Goal: Information Seeking & Learning: Learn about a topic

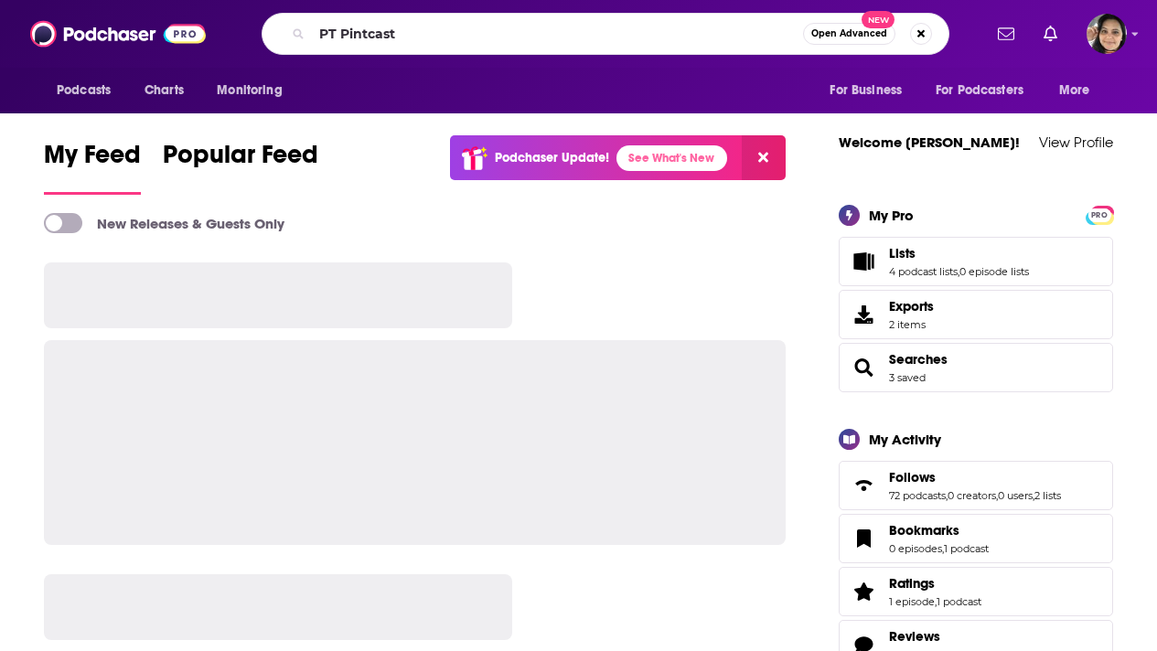
type input "PT Pintcast"
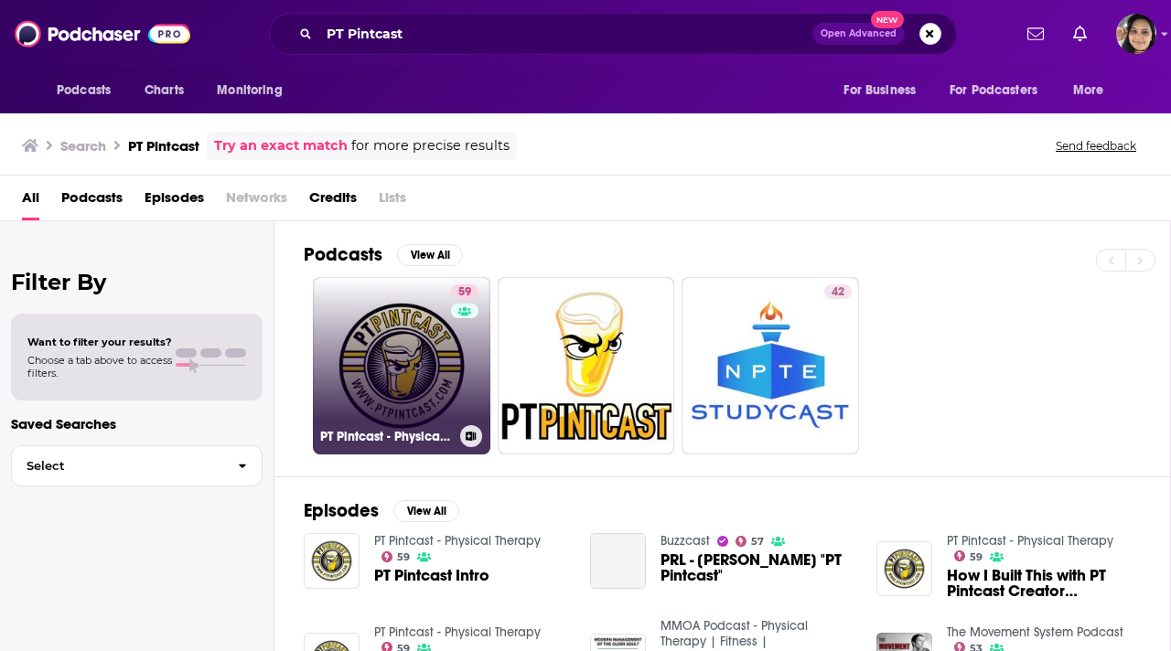
click at [409, 370] on link "59 PT Pintcast - Physical Therapy" at bounding box center [401, 365] width 177 height 177
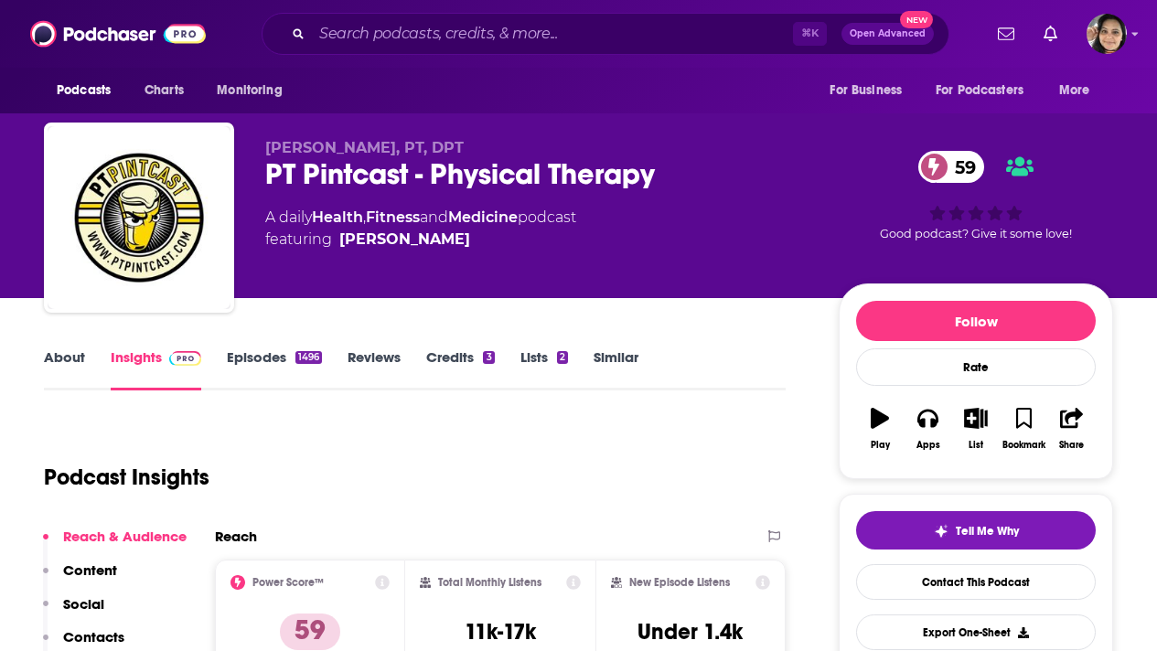
click at [71, 353] on link "About" at bounding box center [64, 370] width 41 height 42
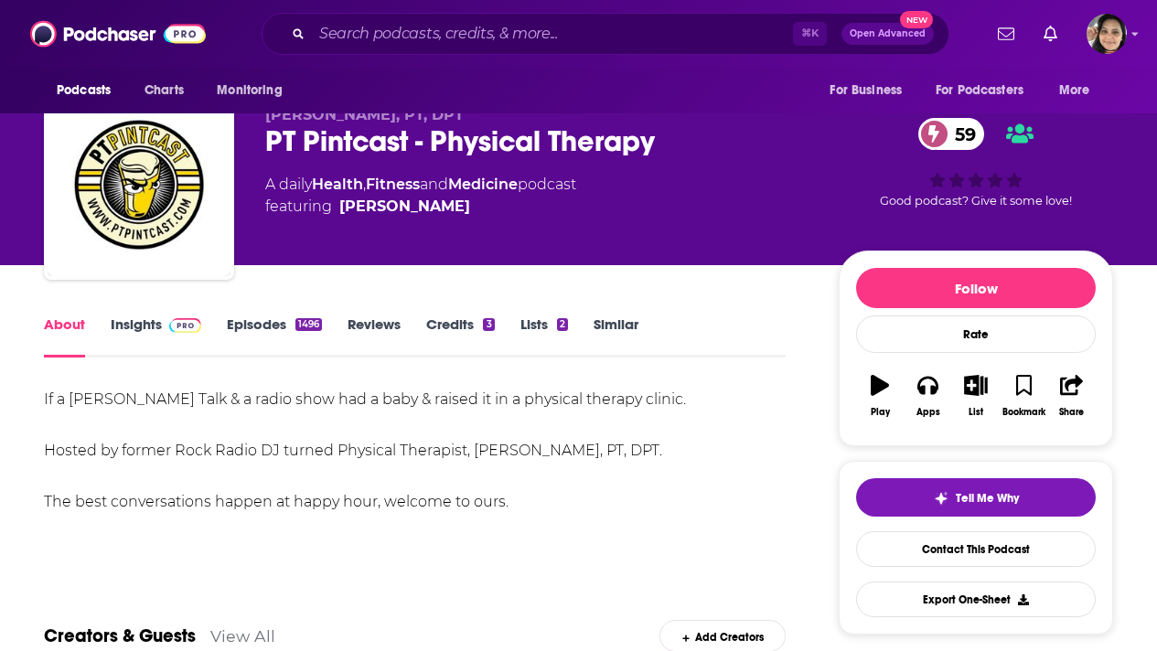
scroll to position [28, 0]
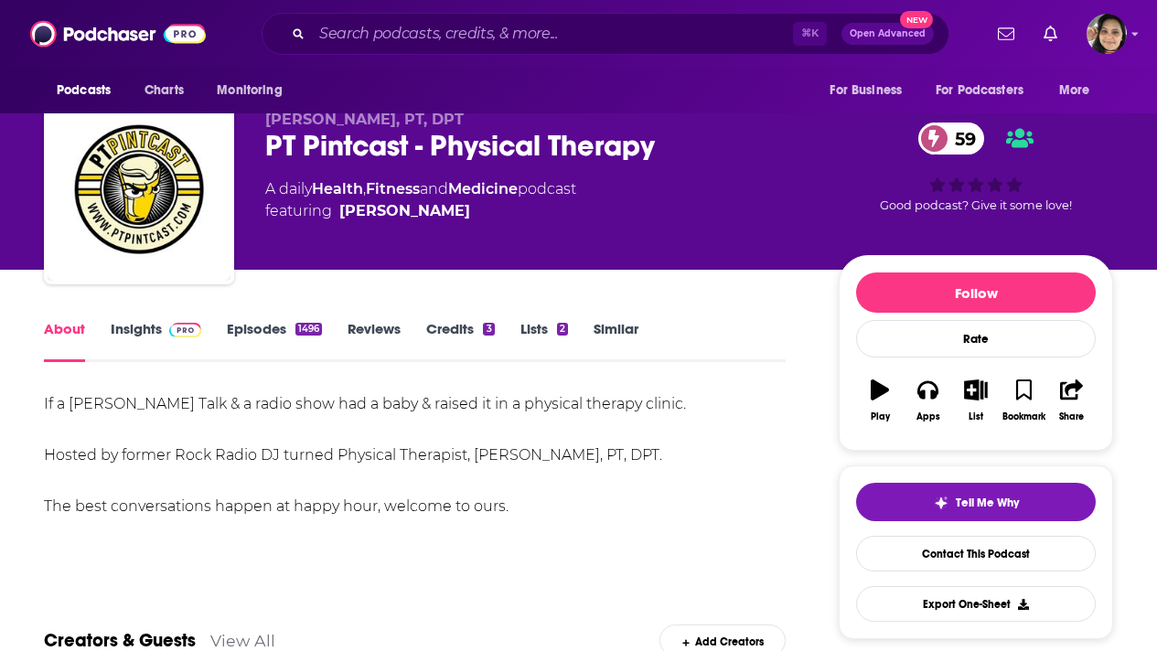
click at [244, 327] on link "Episodes 1496" at bounding box center [274, 341] width 95 height 42
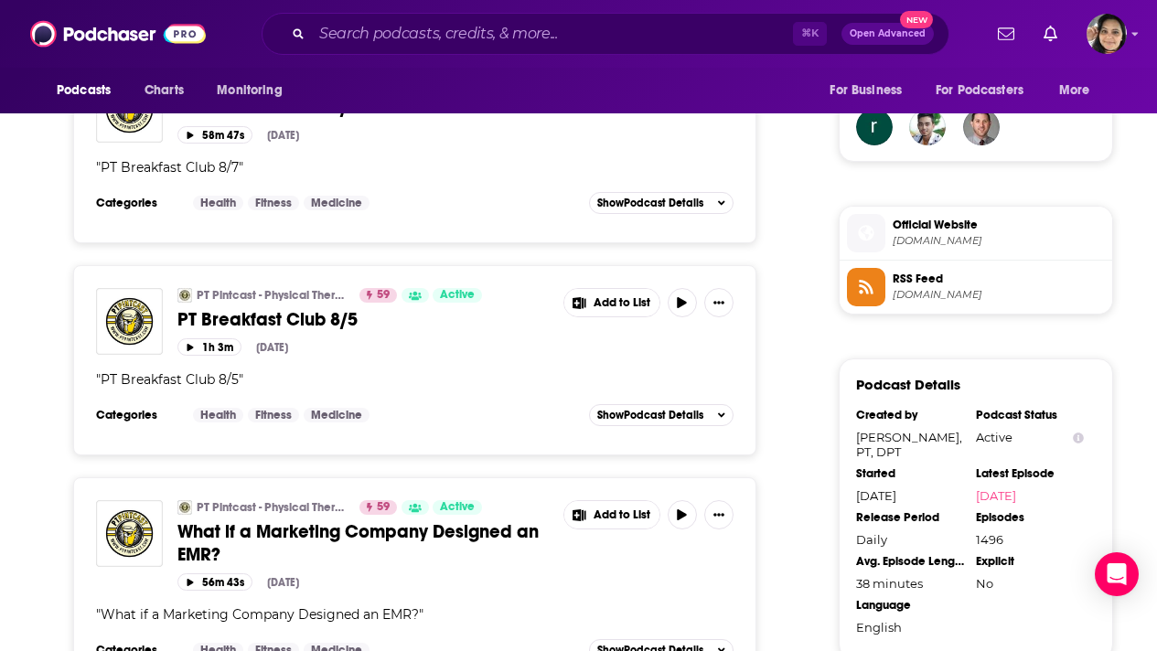
scroll to position [1357, 0]
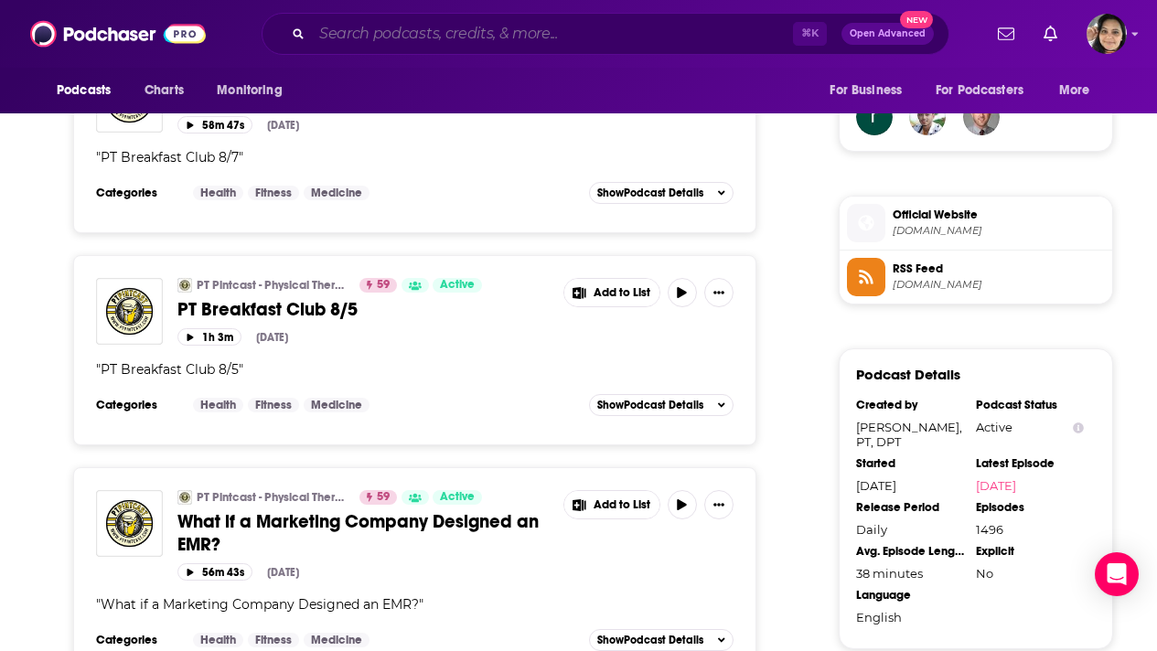
click at [462, 30] on input "Search podcasts, credits, & more..." at bounding box center [552, 33] width 481 height 29
paste input "The Ask [PERSON_NAME] Show"
type input "The Ask [PERSON_NAME] Show"
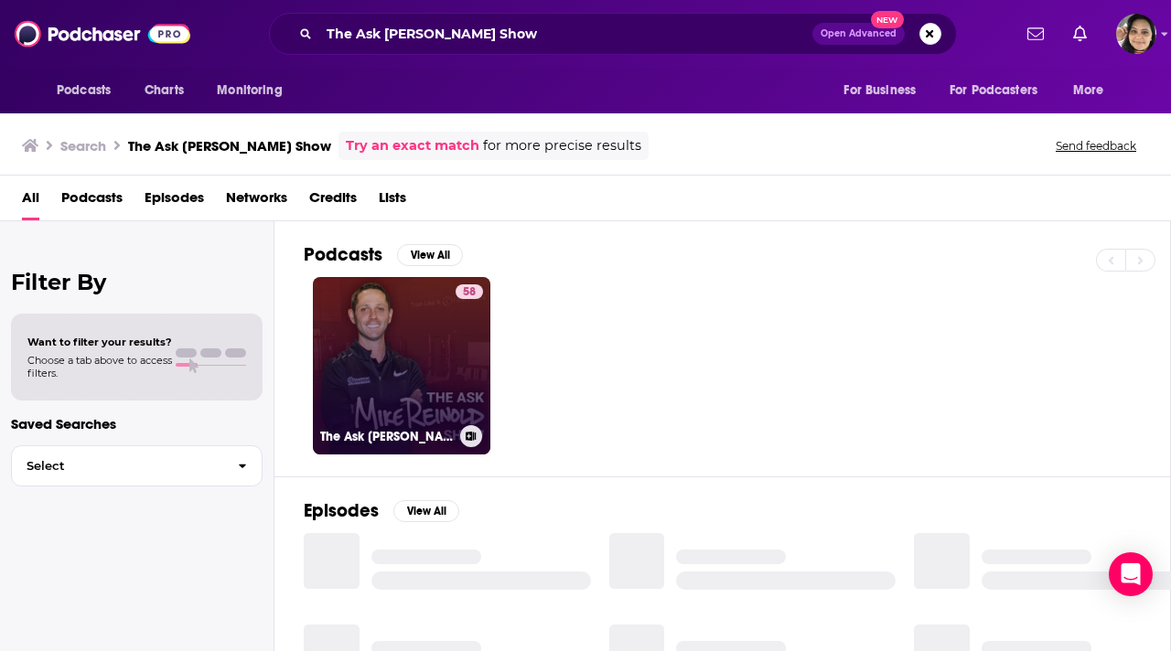
click at [375, 357] on link "58 The Ask [PERSON_NAME] Show" at bounding box center [401, 365] width 177 height 177
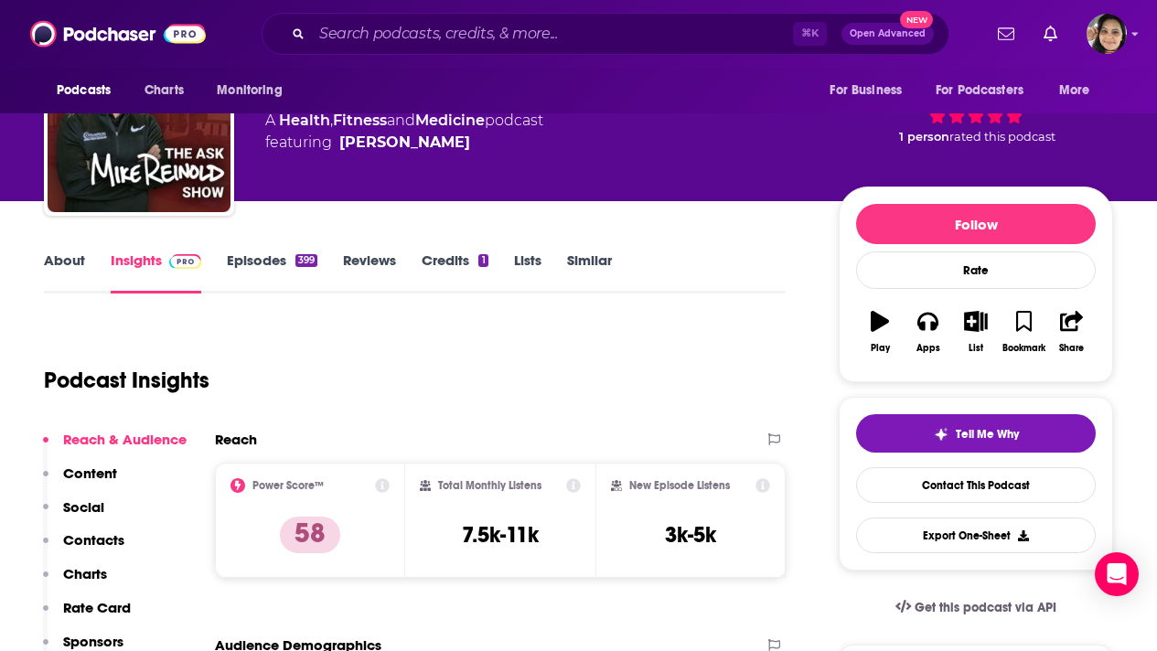
scroll to position [15, 0]
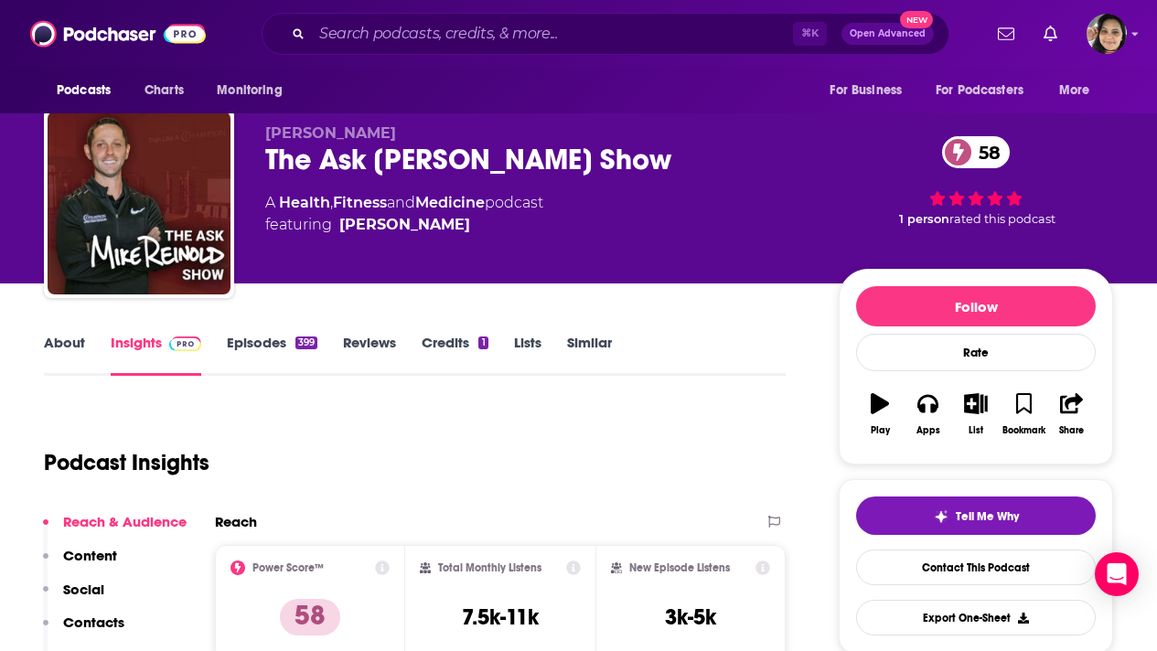
click at [67, 335] on link "About" at bounding box center [64, 355] width 41 height 42
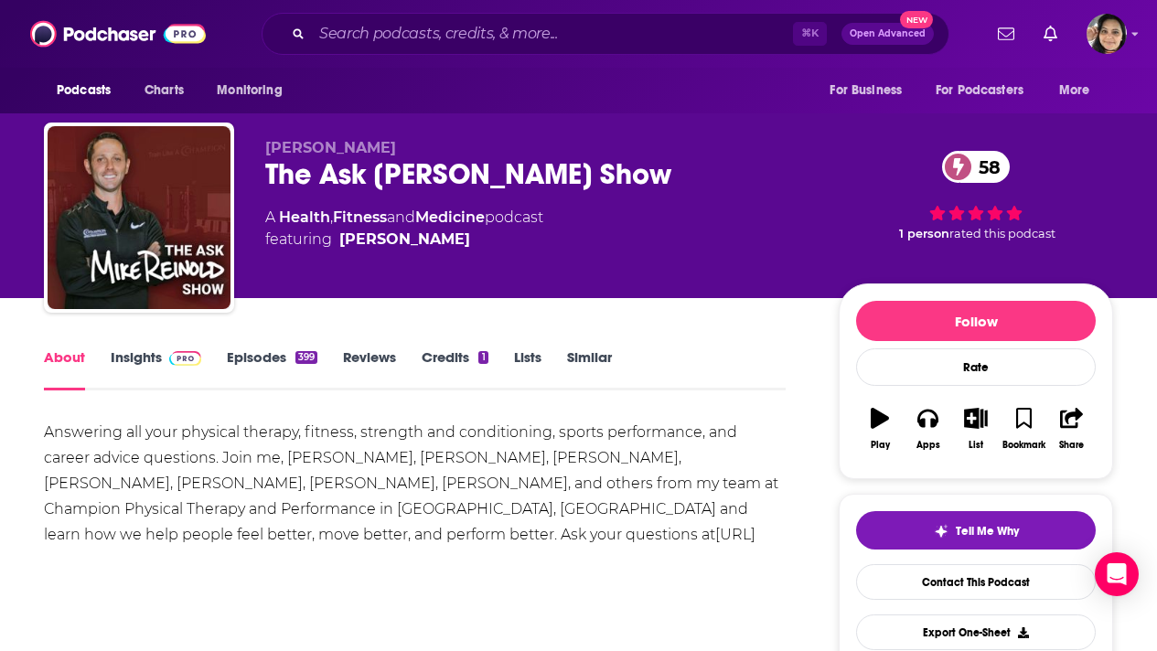
click at [259, 357] on link "Episodes 399" at bounding box center [272, 370] width 91 height 42
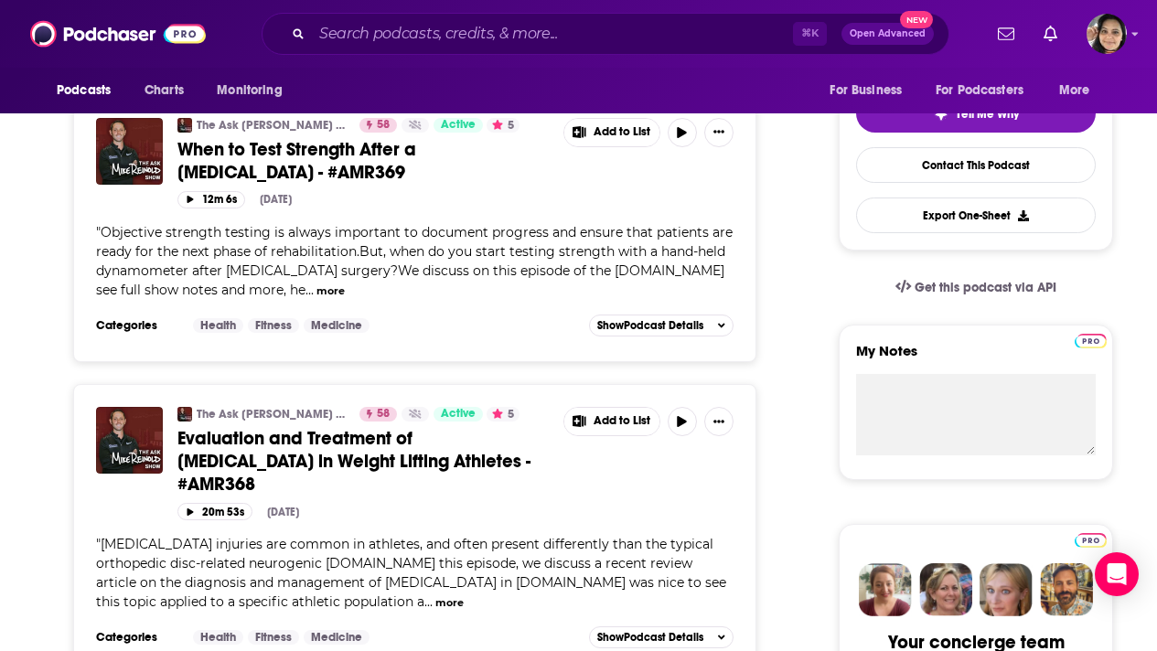
scroll to position [430, 0]
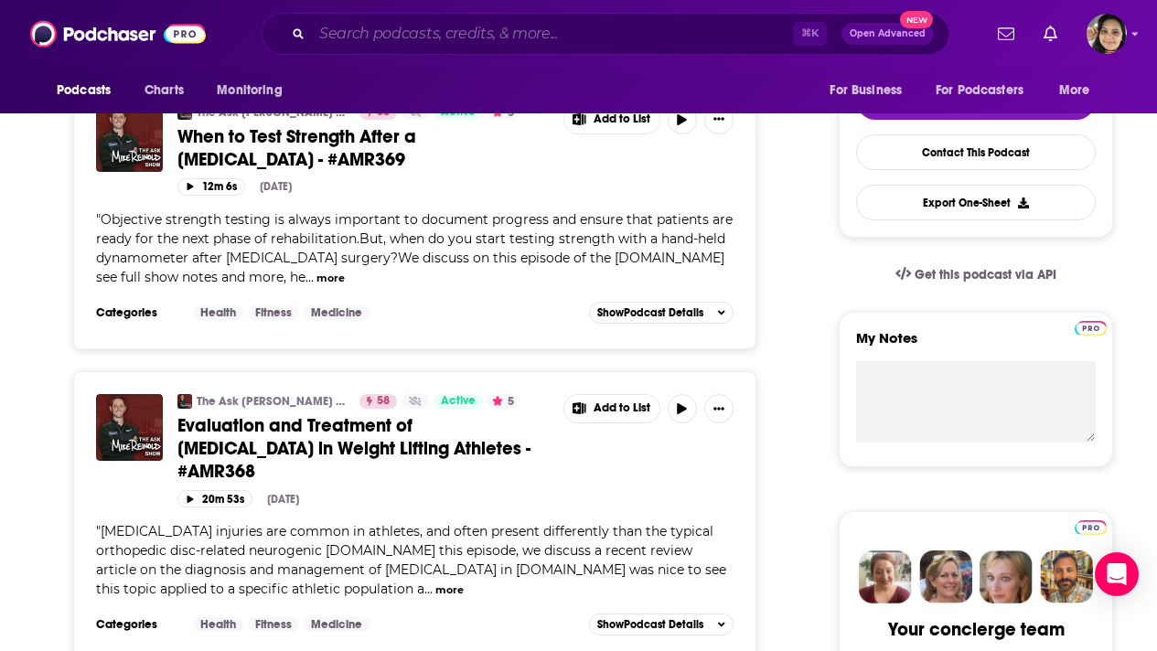
click at [454, 29] on input "Search podcasts, credits, & more..." at bounding box center [552, 33] width 481 height 29
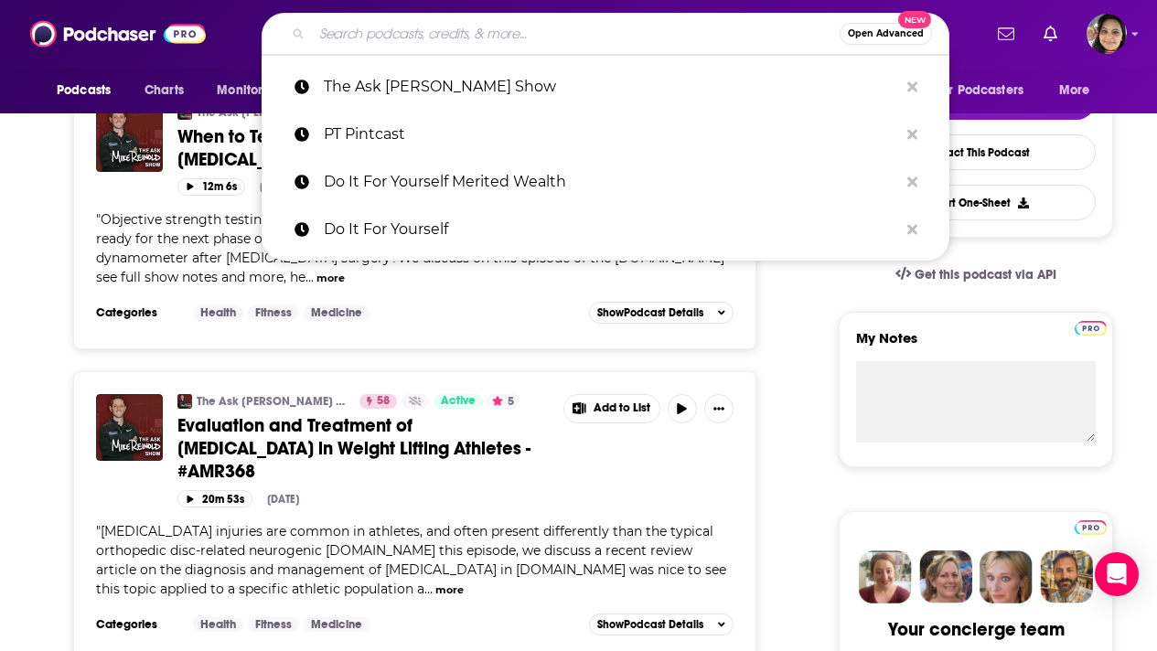
paste input "PT Elevated"
type input "PT Elevated"
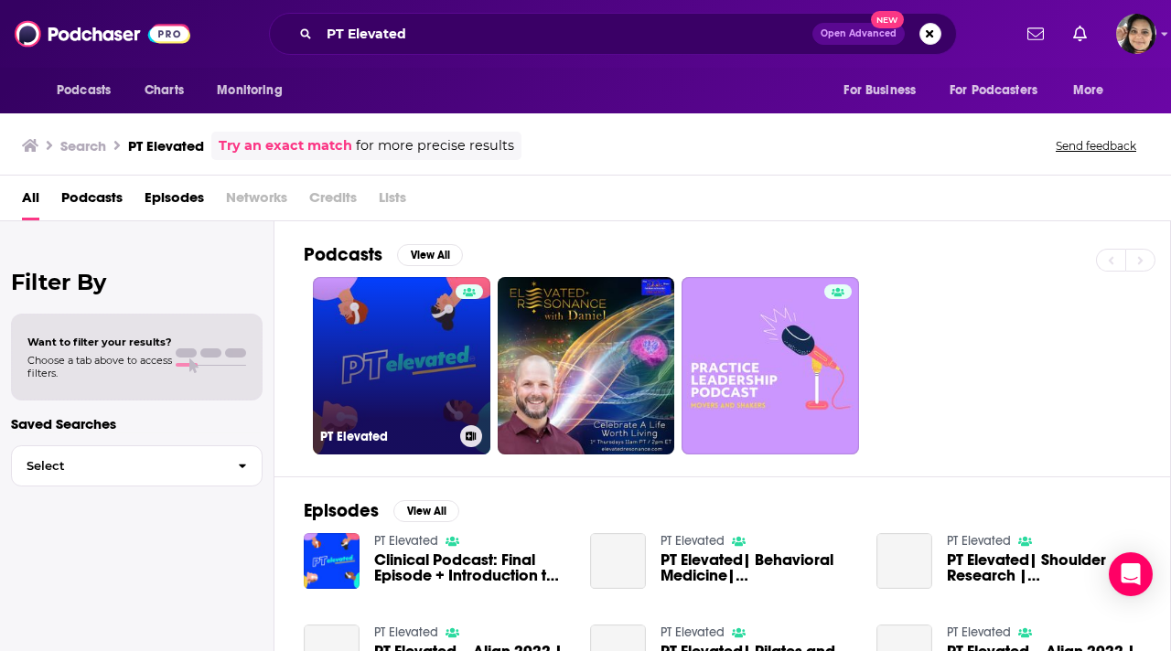
click at [358, 368] on link "PT Elevated" at bounding box center [401, 365] width 177 height 177
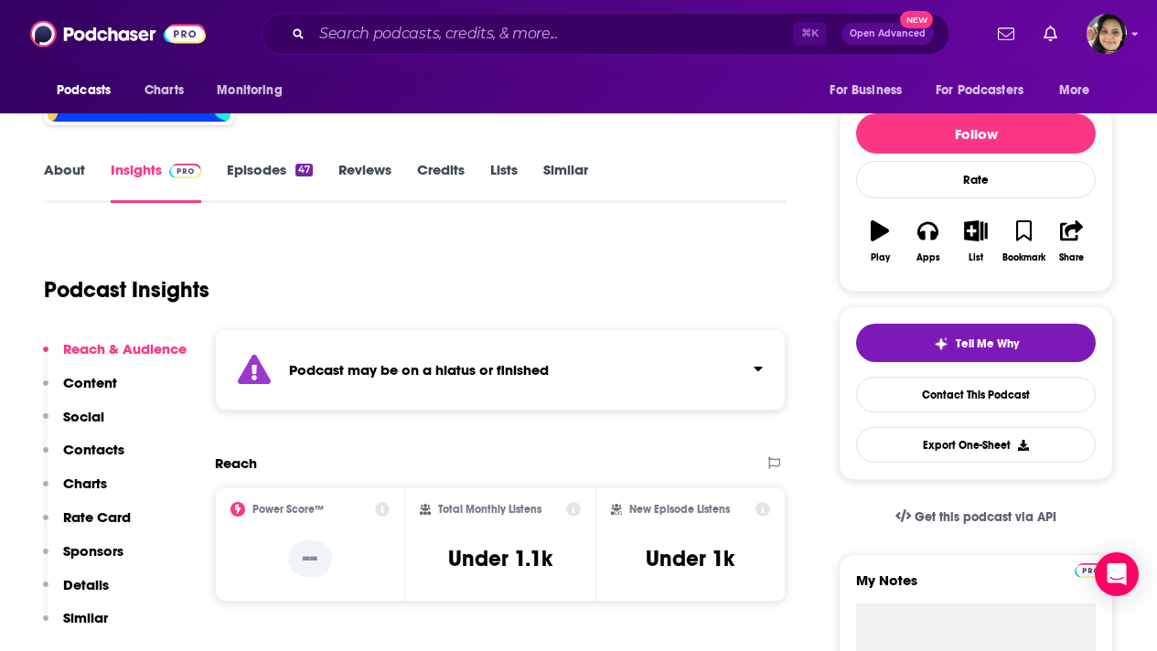
scroll to position [188, 0]
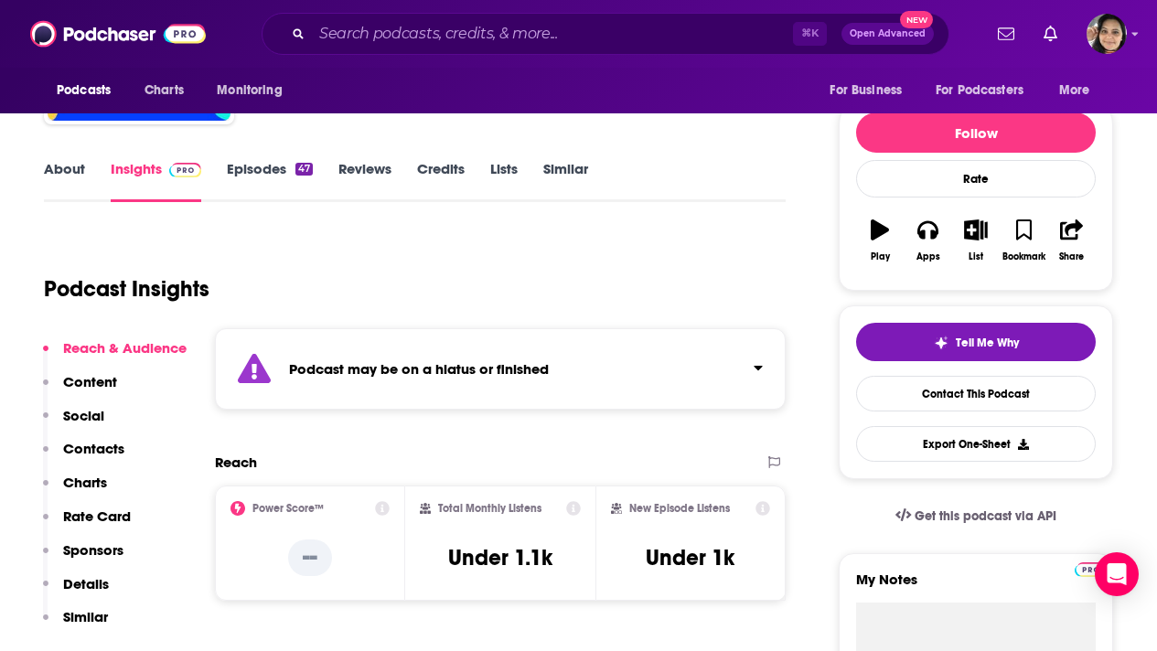
click at [263, 163] on link "Episodes 47" at bounding box center [270, 181] width 86 height 42
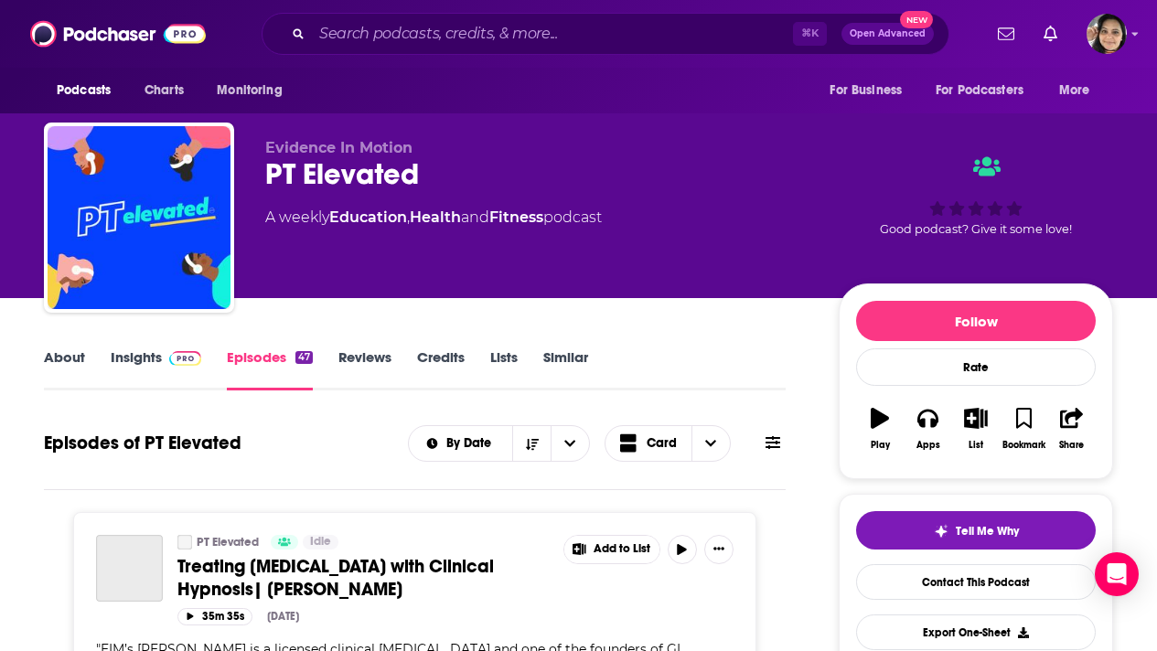
scroll to position [206, 0]
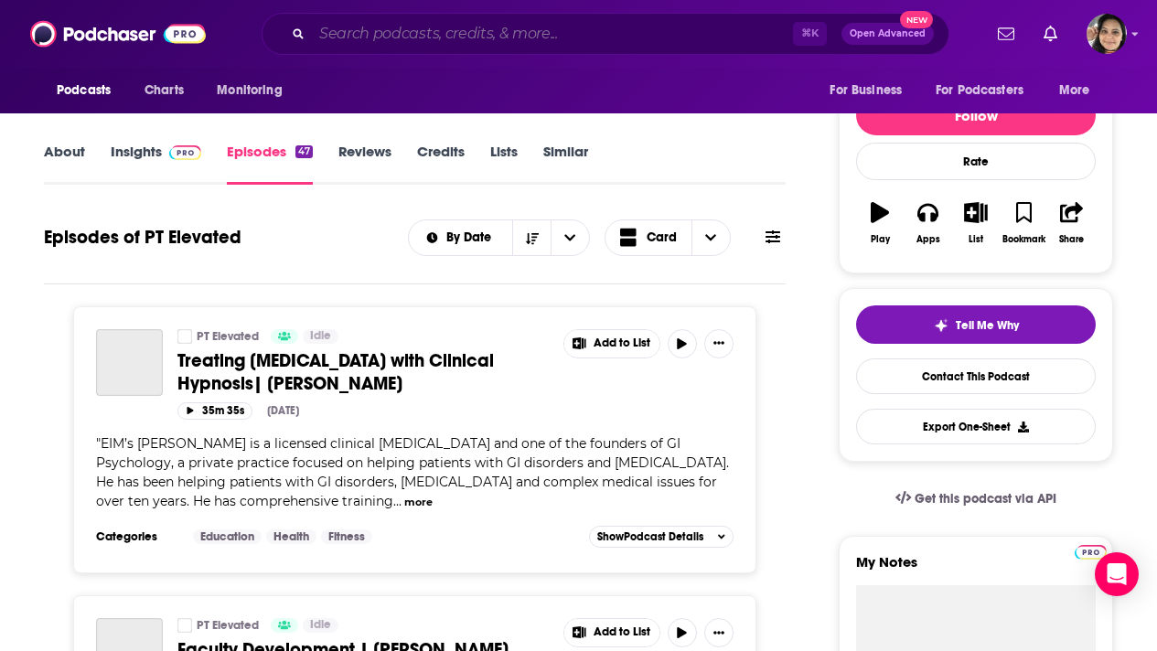
click at [368, 27] on input "Search podcasts, credits, & more..." at bounding box center [552, 33] width 481 height 29
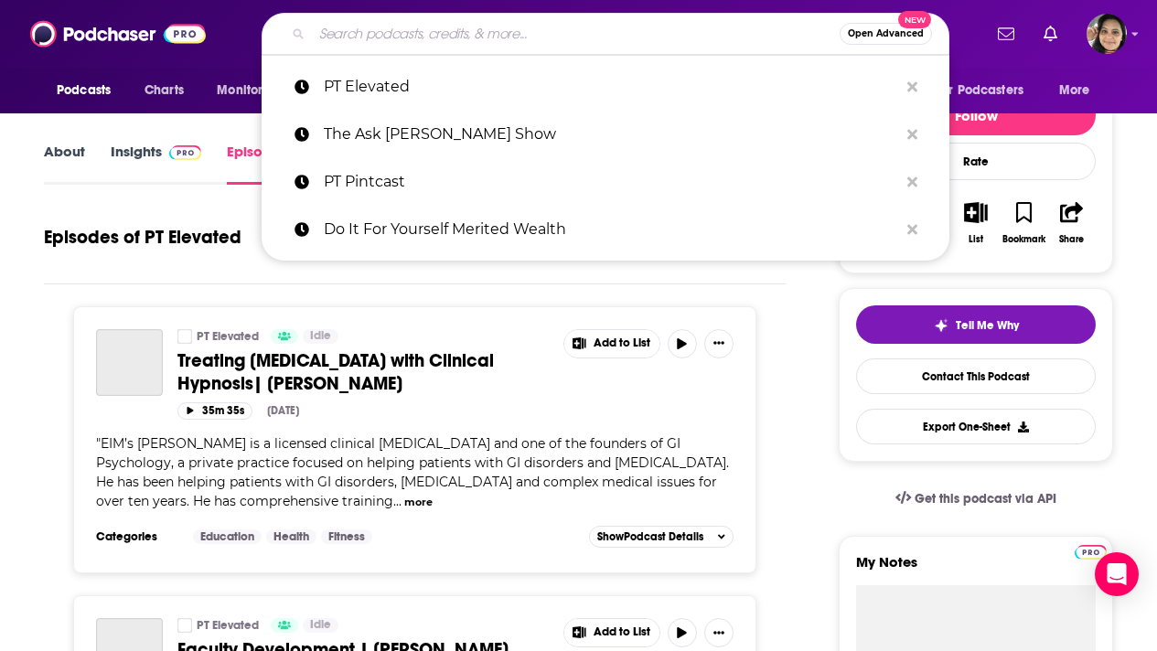
paste input "Therapy Insiders Podcast"
type input "Therapy Insiders Podcast"
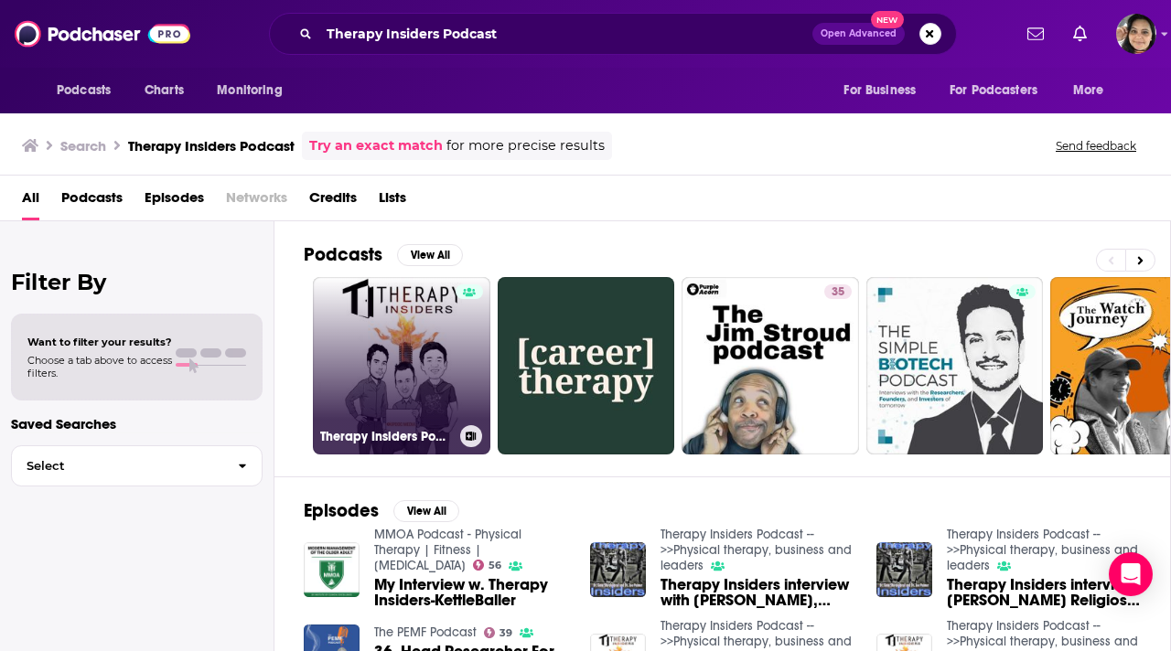
click at [339, 364] on link "Therapy Insiders Podcast -->>Physical therapy, business and leaders" at bounding box center [401, 365] width 177 height 177
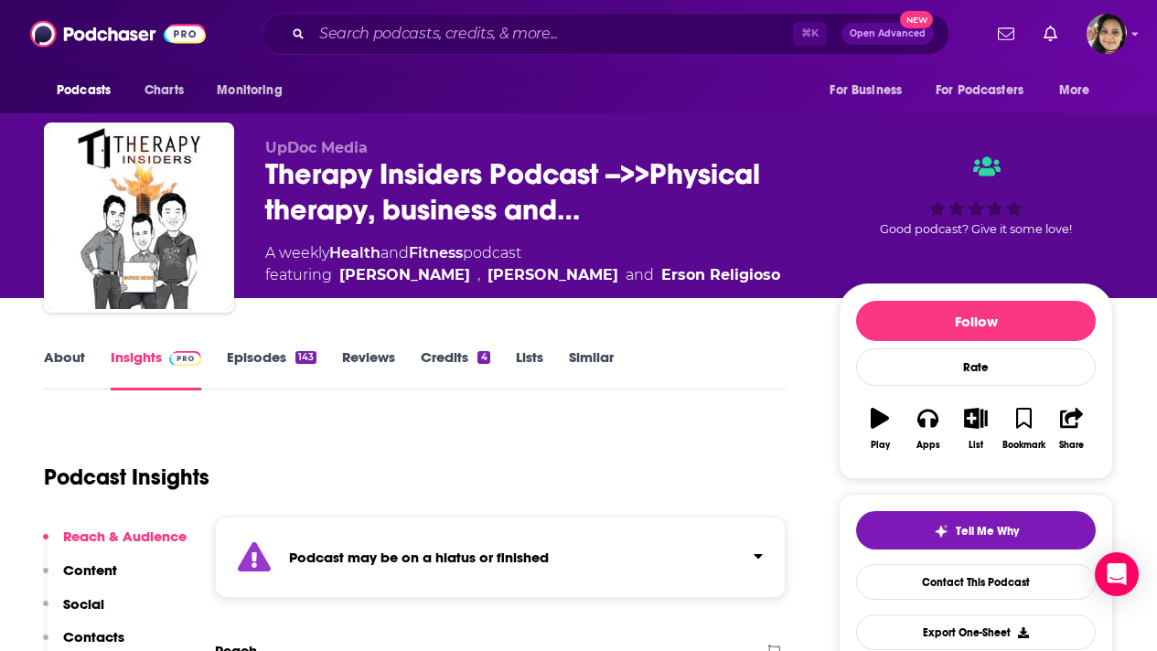
scroll to position [175, 0]
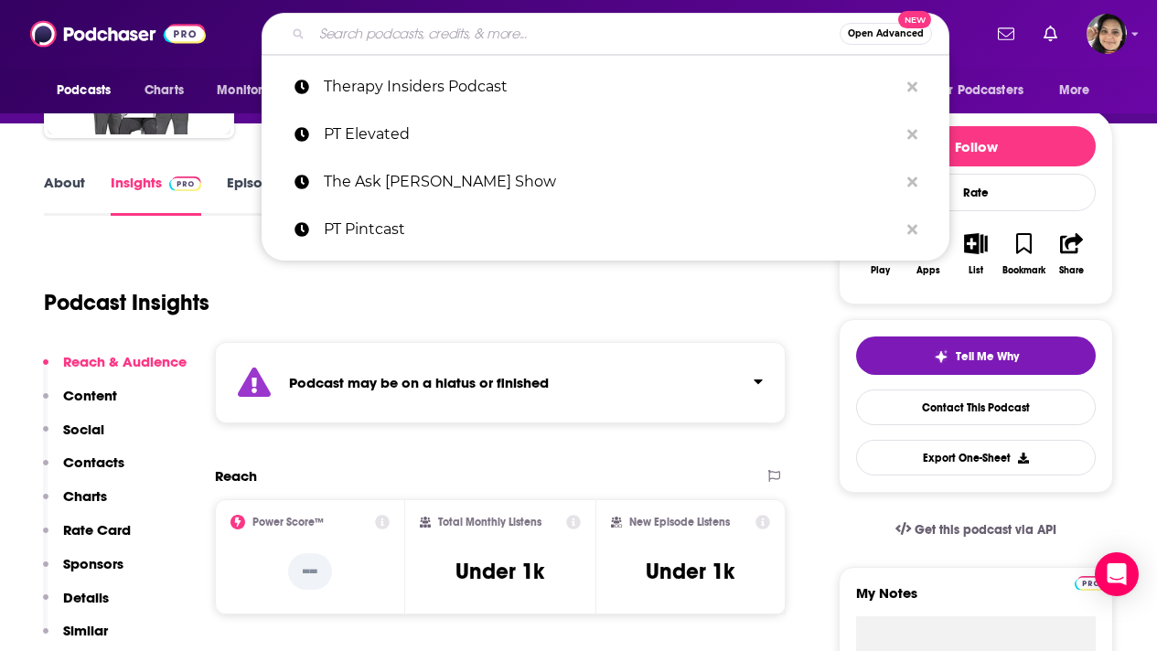
click at [406, 39] on input "Search podcasts, credits, & more..." at bounding box center [576, 33] width 528 height 29
paste input "Physio Matters Podcast"
type input "Physio Matters Podcast"
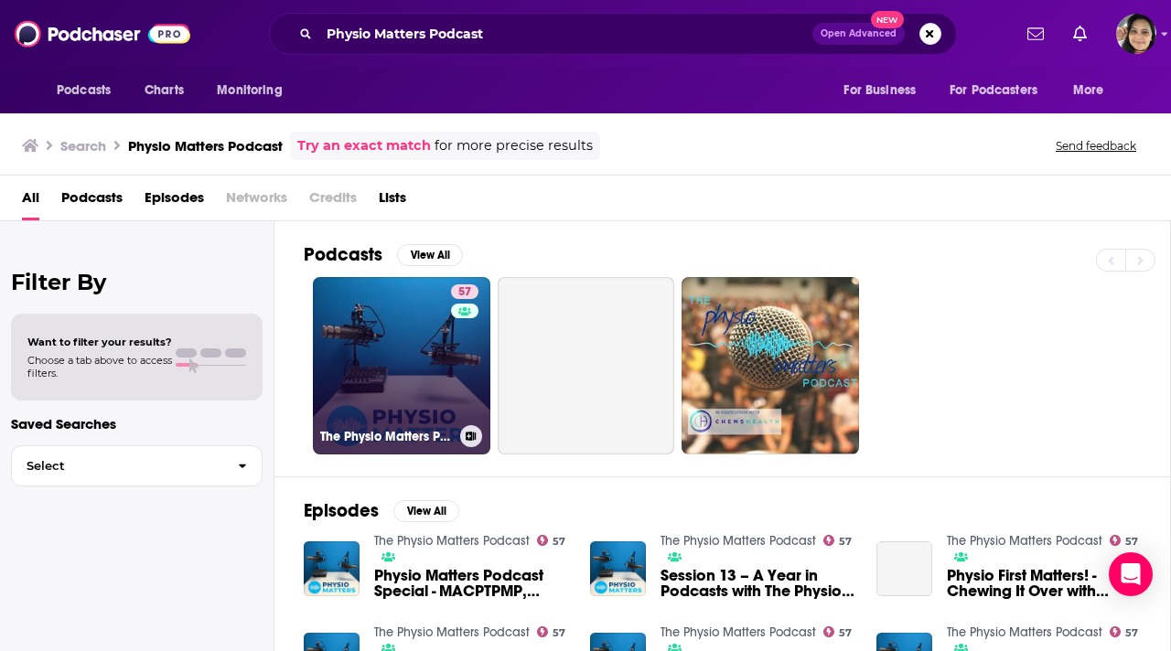
click at [382, 345] on link "57 The Physio Matters Podcast" at bounding box center [401, 365] width 177 height 177
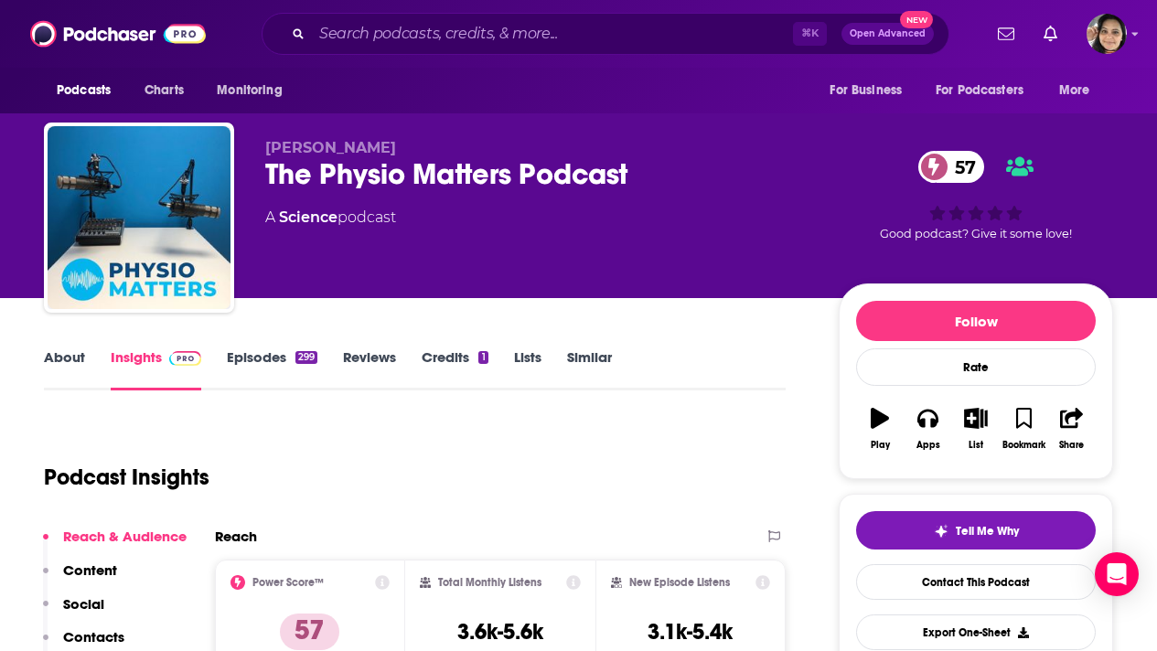
click at [251, 358] on link "Episodes 299" at bounding box center [272, 370] width 91 height 42
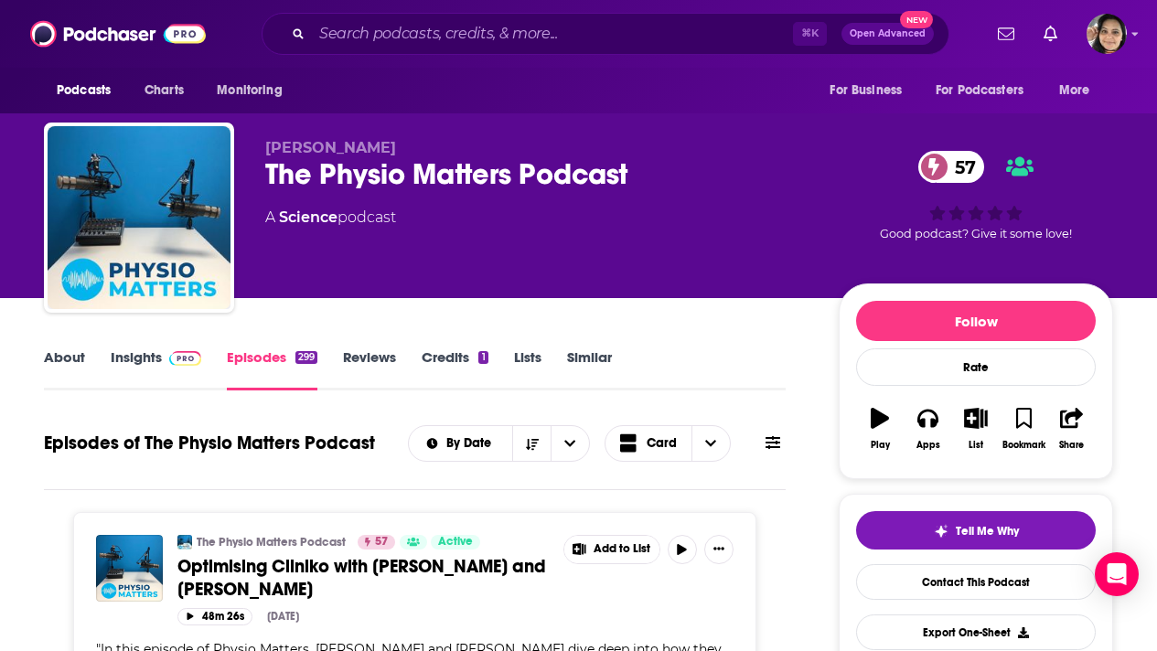
click at [61, 352] on link "About" at bounding box center [64, 370] width 41 height 42
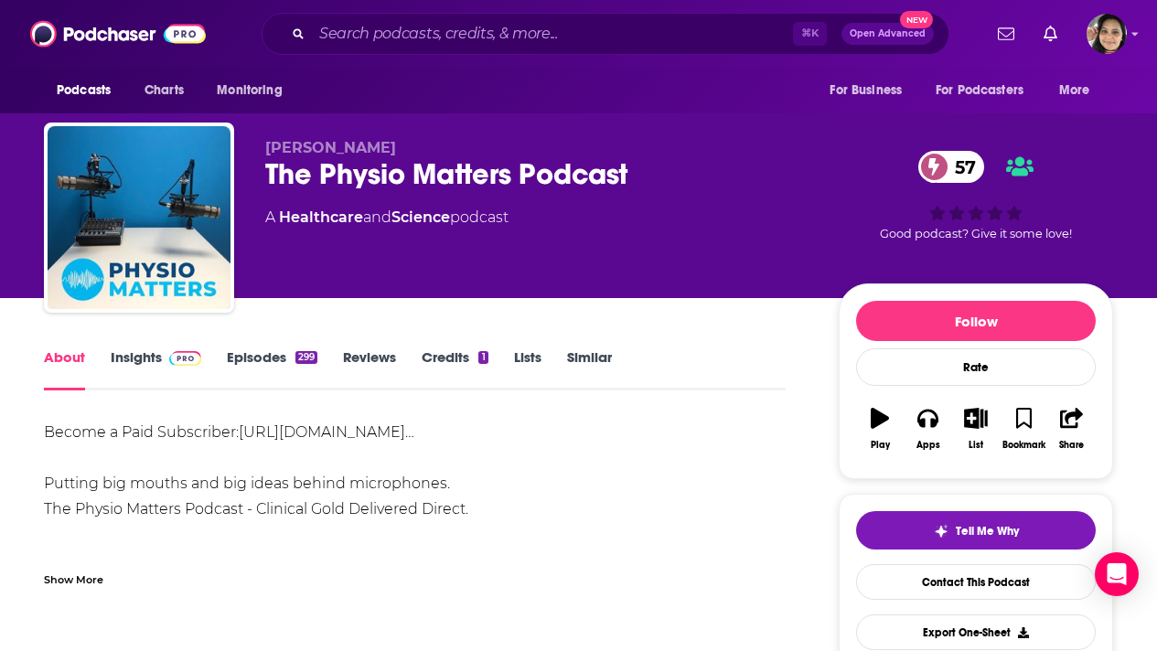
click at [63, 573] on div "Show More" at bounding box center [73, 578] width 59 height 17
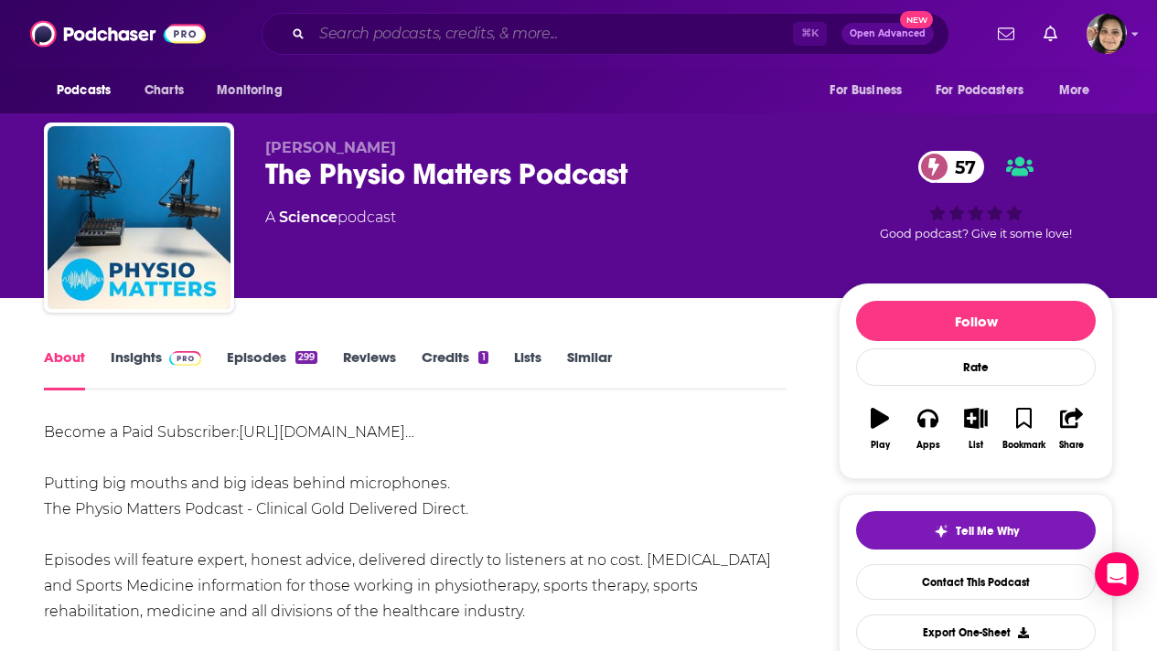
click at [377, 22] on input "Search podcasts, credits, & more..." at bounding box center [552, 33] width 481 height 29
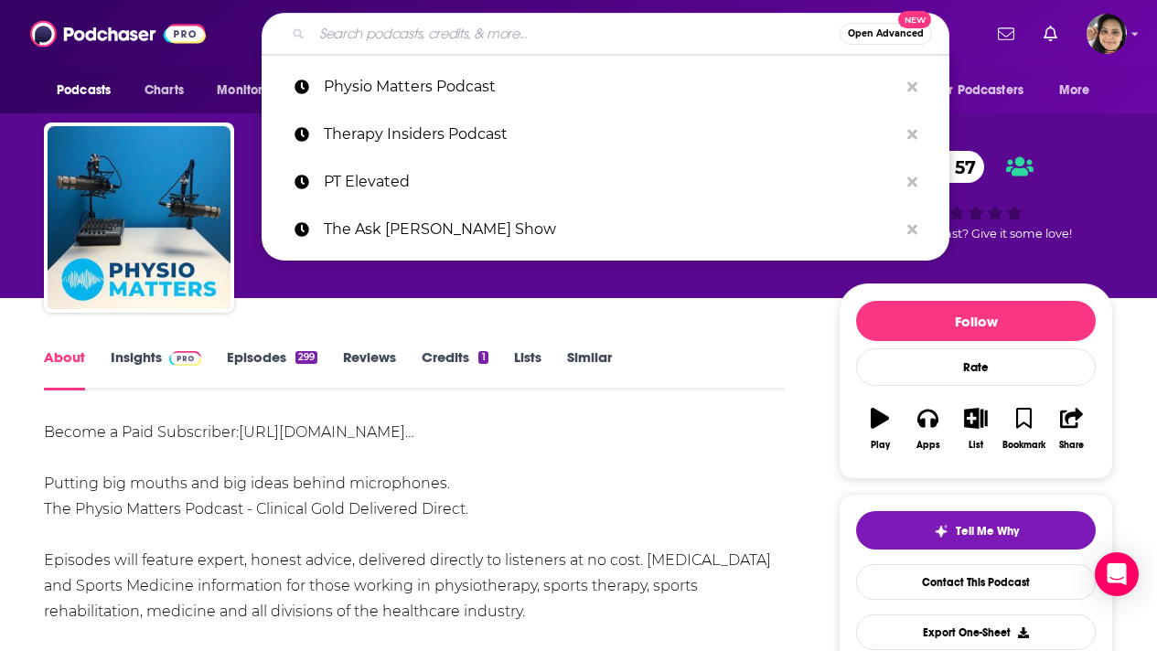
paste input "MMOA Podcast"
type input "MMOA Podcast"
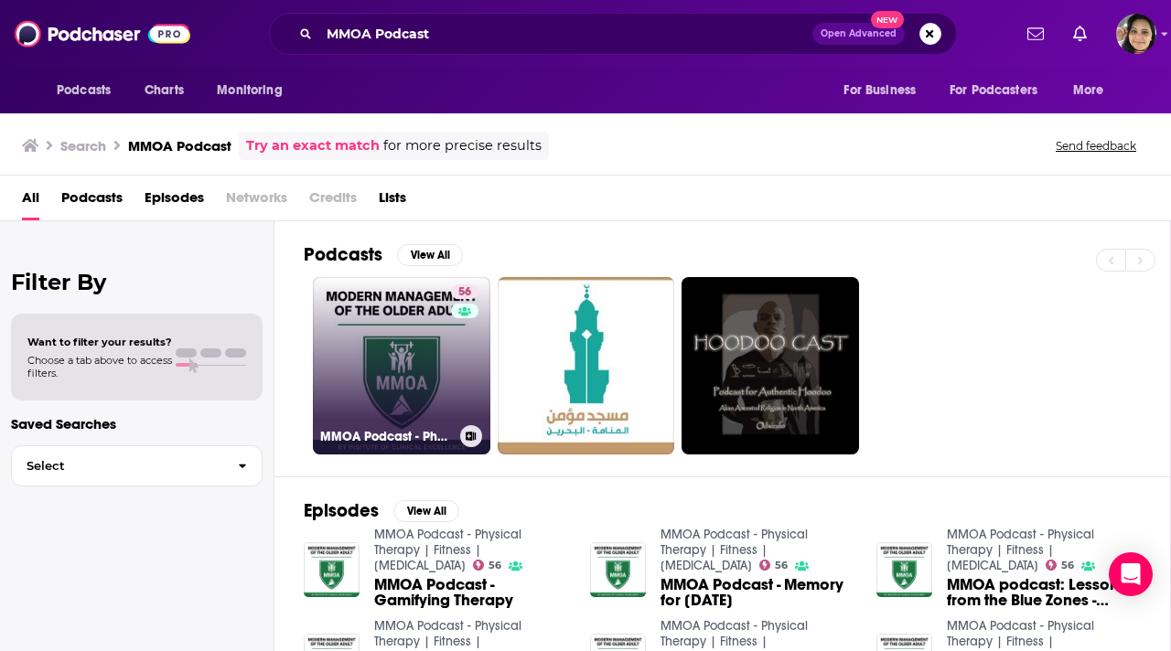
click at [345, 362] on link "56 MMOA Podcast - Physical Therapy | Fitness | [MEDICAL_DATA]" at bounding box center [401, 365] width 177 height 177
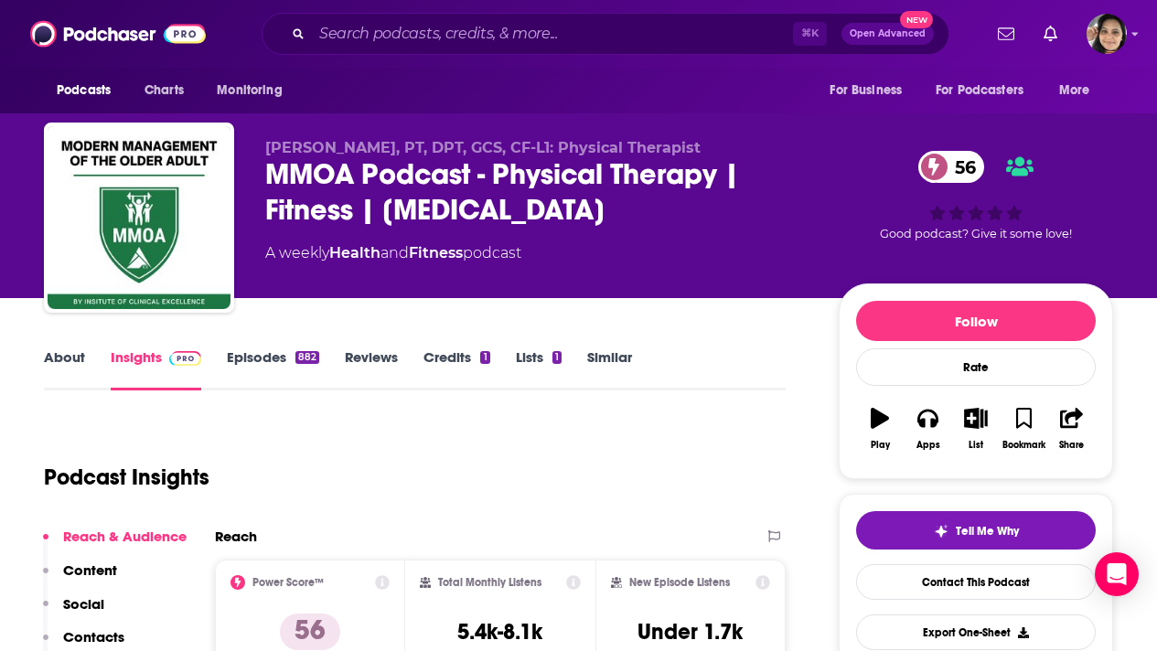
click at [64, 357] on link "About" at bounding box center [64, 370] width 41 height 42
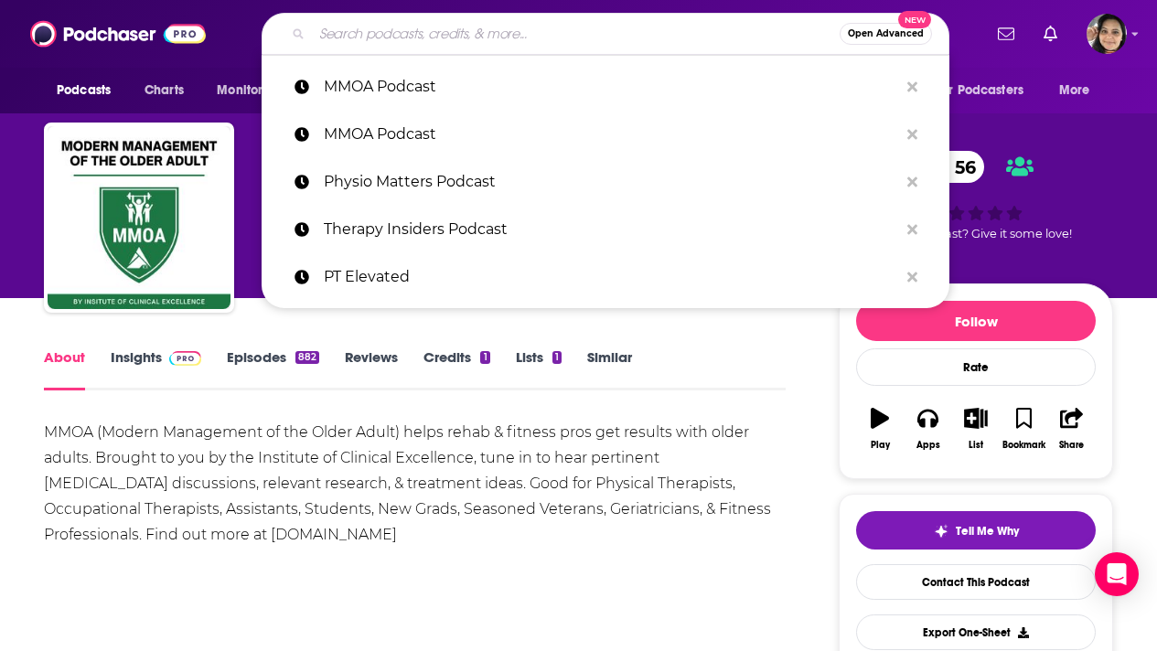
click at [391, 30] on input "Search podcasts, credits, & more..." at bounding box center [576, 33] width 528 height 29
paste input "The Optimal Body"
type input "The Optimal Body"
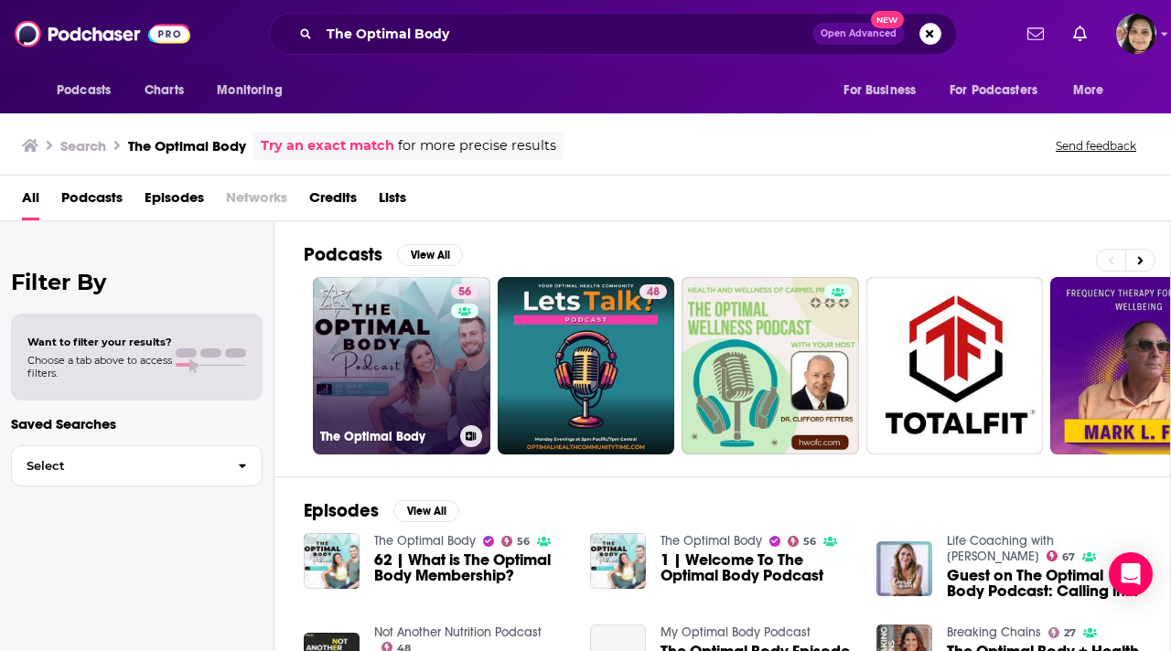
click at [383, 367] on link "56 The Optimal Body" at bounding box center [401, 365] width 177 height 177
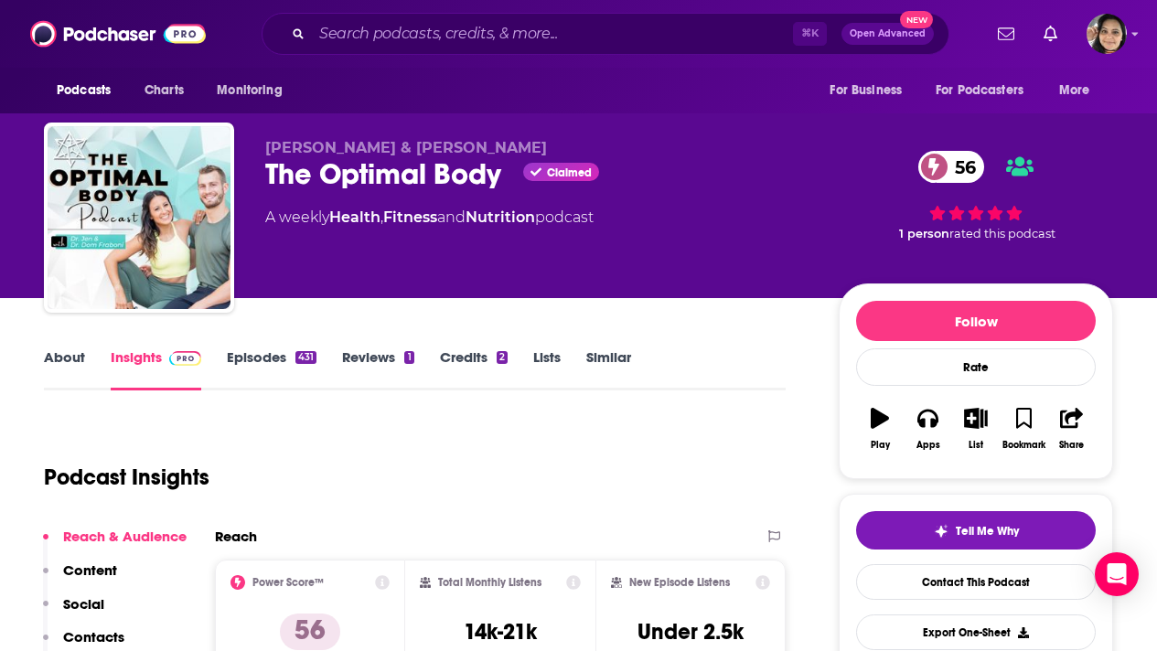
click at [69, 358] on link "About" at bounding box center [64, 370] width 41 height 42
